Goal: Task Accomplishment & Management: Complete application form

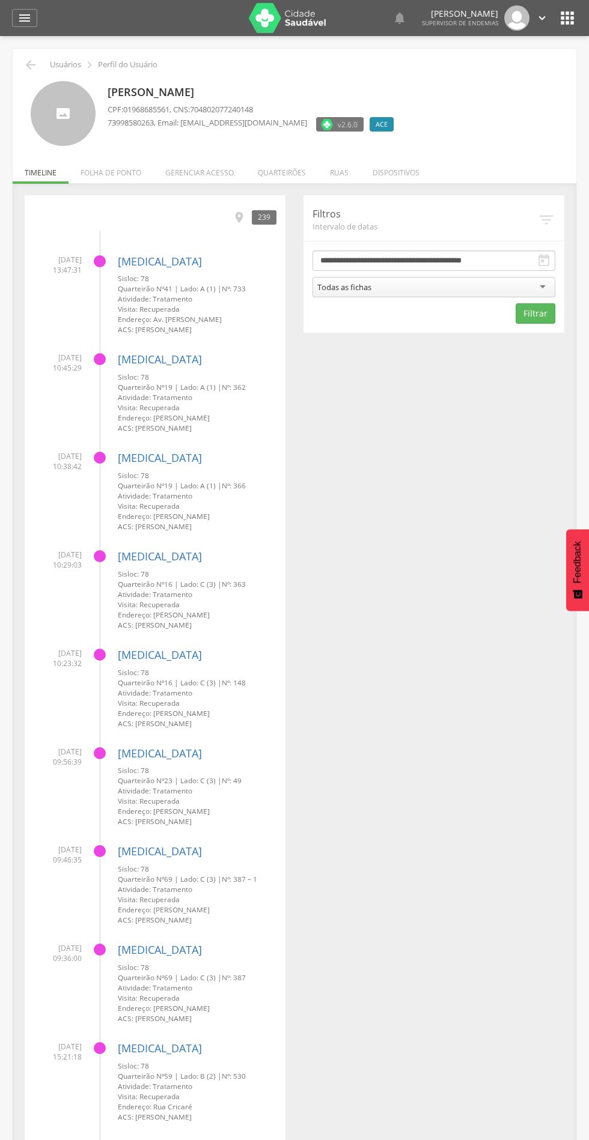
click at [284, 172] on li "Quarteirões" at bounding box center [282, 170] width 72 height 28
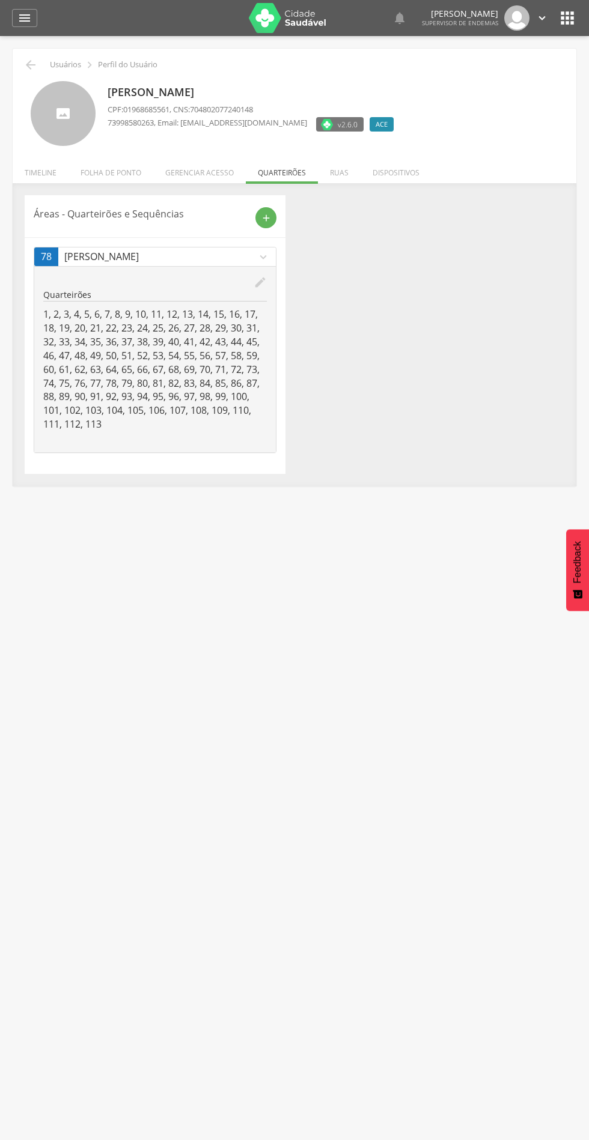
click at [265, 217] on icon "add" at bounding box center [266, 218] width 11 height 11
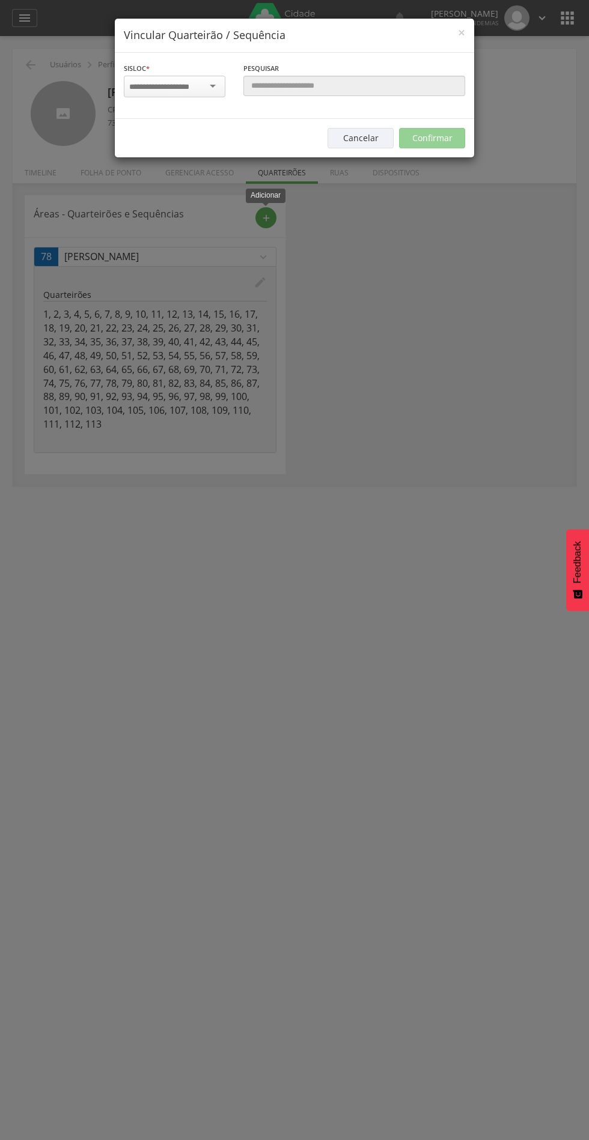
click at [175, 86] on input "select-one" at bounding box center [167, 87] width 76 height 11
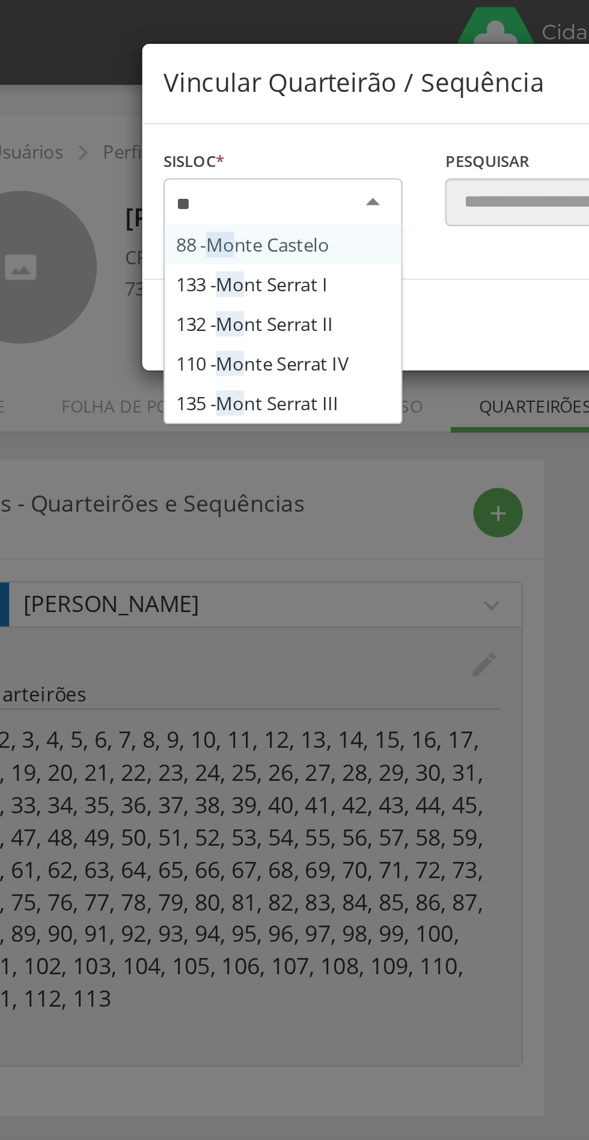
type input "***"
click at [174, 118] on div "Sisloc * 88 - Mon te Castelo 133 - [GEOGRAPHIC_DATA] I 132 - [GEOGRAPHIC_DATA] …" at bounding box center [294, 86] width 359 height 66
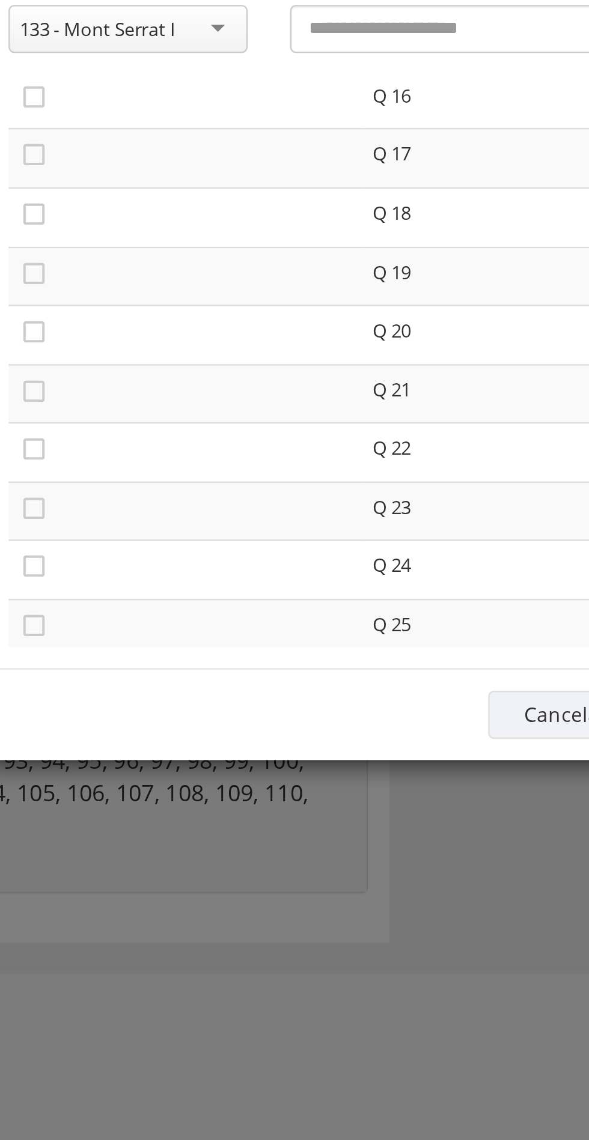
scroll to position [402, 0]
click at [134, 240] on icon "" at bounding box center [135, 239] width 12 height 12
click at [130, 269] on icon "" at bounding box center [135, 264] width 12 height 12
click at [135, 285] on icon "" at bounding box center [135, 289] width 12 height 12
click at [135, 316] on icon "" at bounding box center [135, 314] width 12 height 12
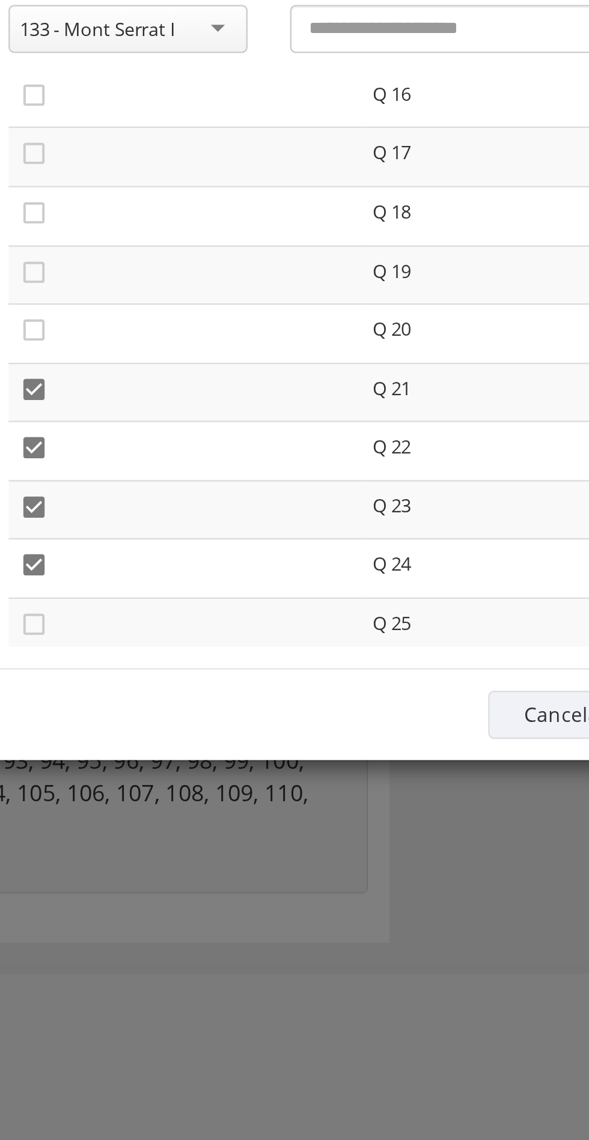
click at [134, 336] on icon "" at bounding box center [135, 339] width 12 height 12
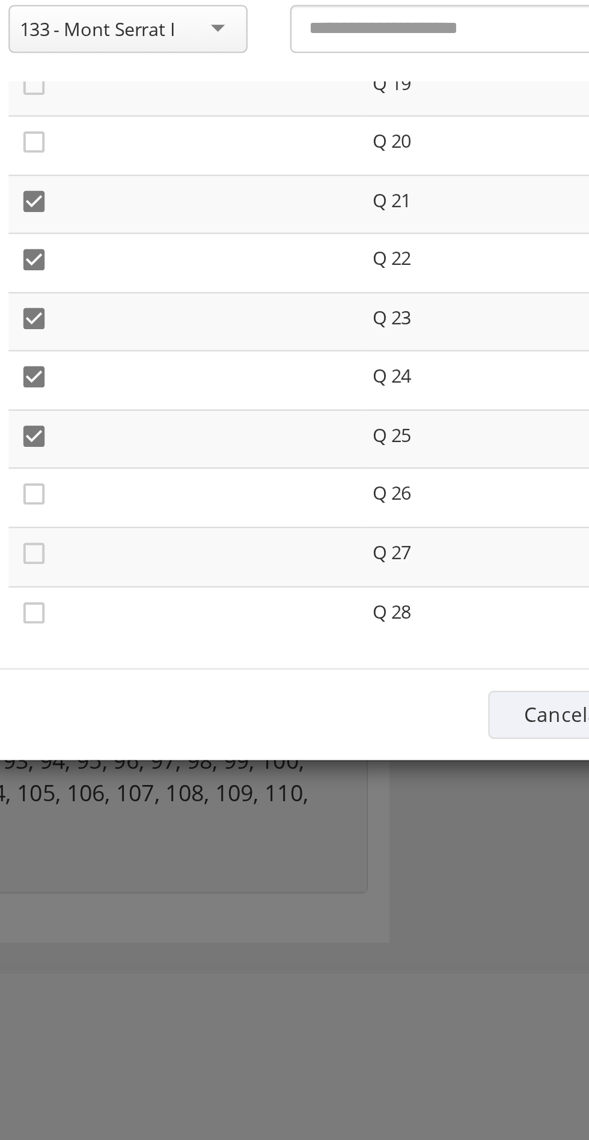
scroll to position [493, 0]
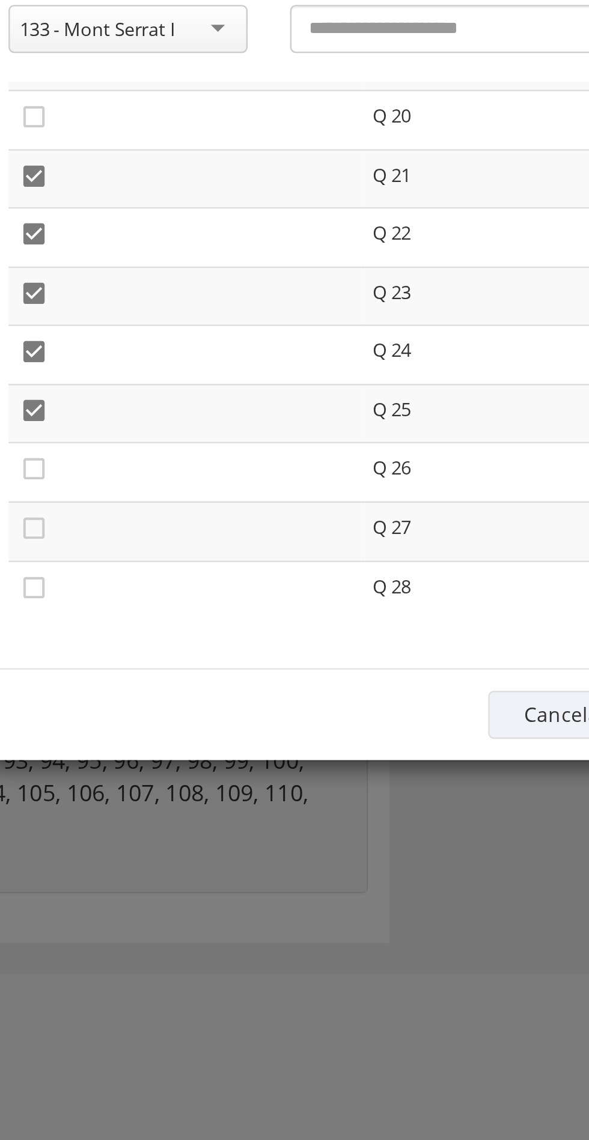
click at [135, 275] on icon "" at bounding box center [135, 273] width 12 height 12
click at [135, 297] on icon "" at bounding box center [135, 298] width 12 height 12
click at [134, 322] on icon "" at bounding box center [135, 323] width 12 height 12
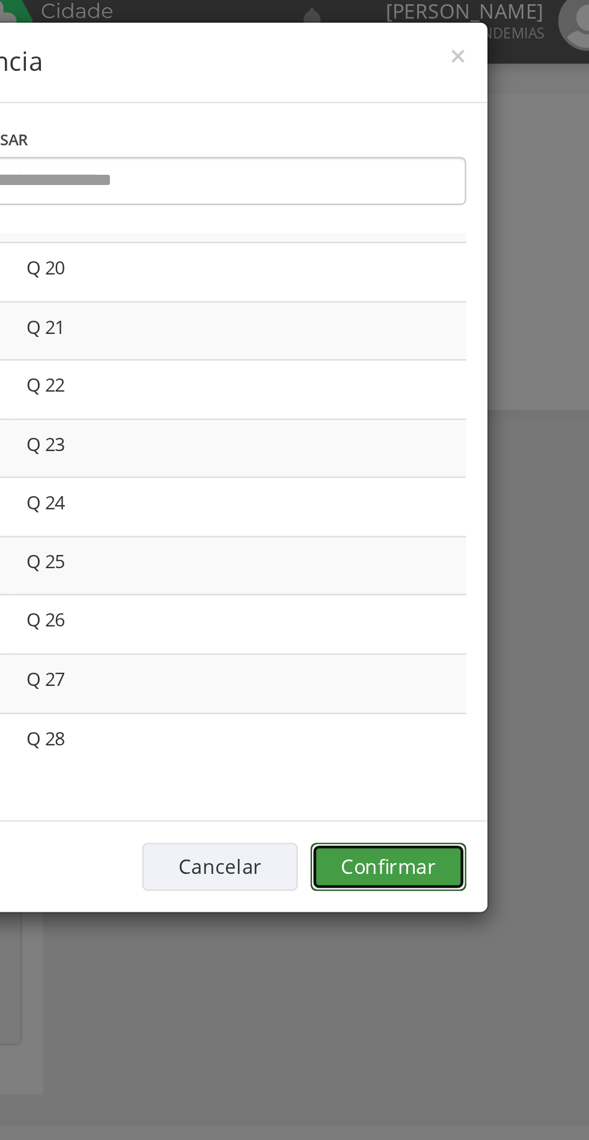
click at [434, 374] on button "Confirmar" at bounding box center [432, 377] width 66 height 20
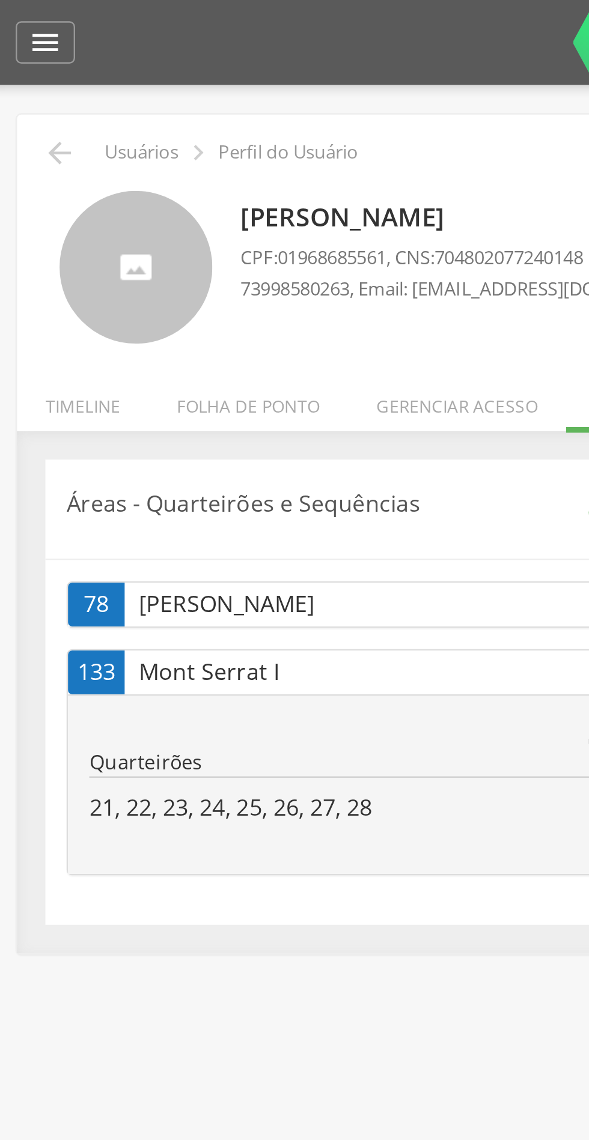
click at [34, 59] on icon "" at bounding box center [30, 65] width 14 height 14
